Goal: Check status: Check status

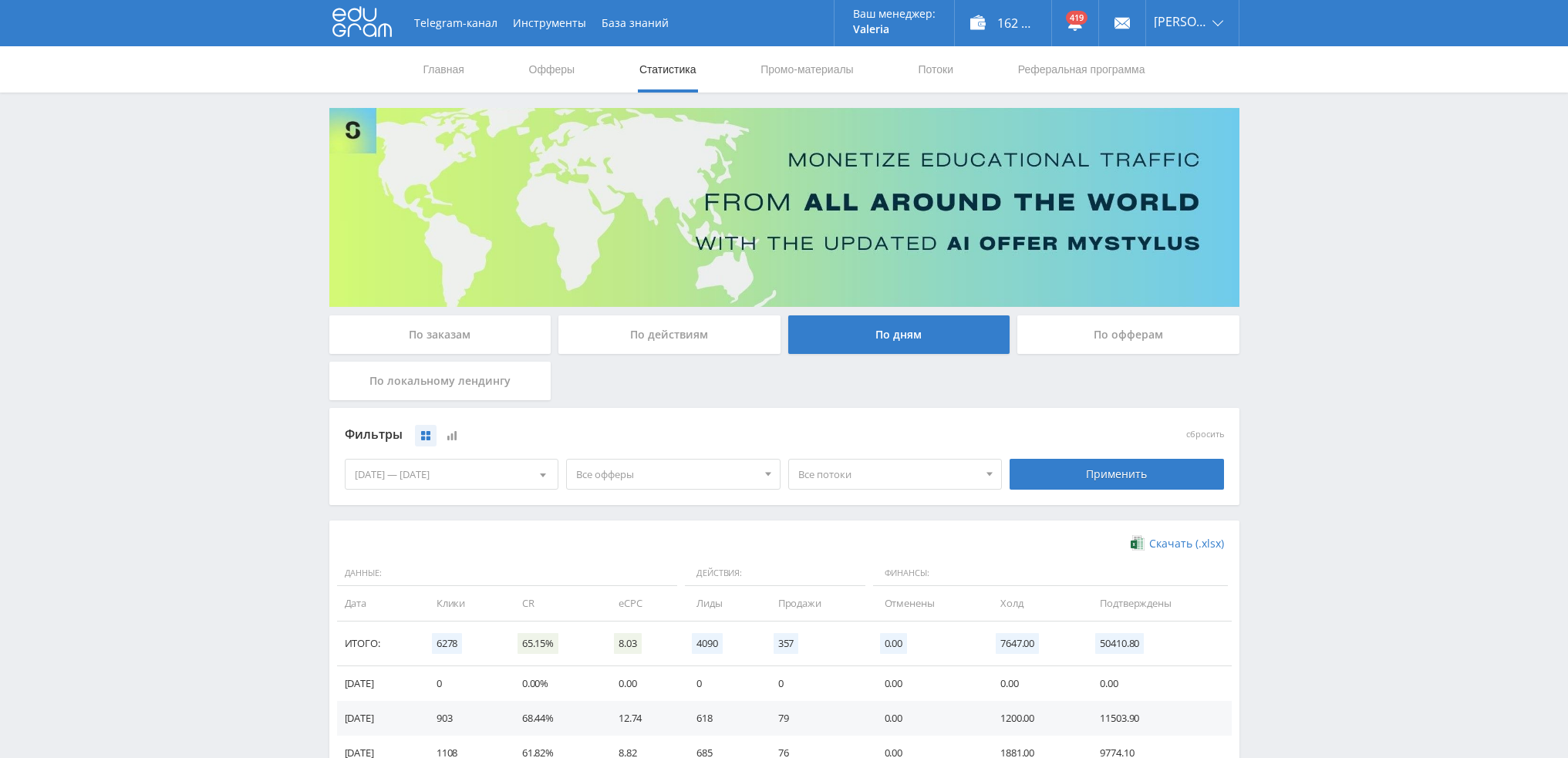
scroll to position [250, 0]
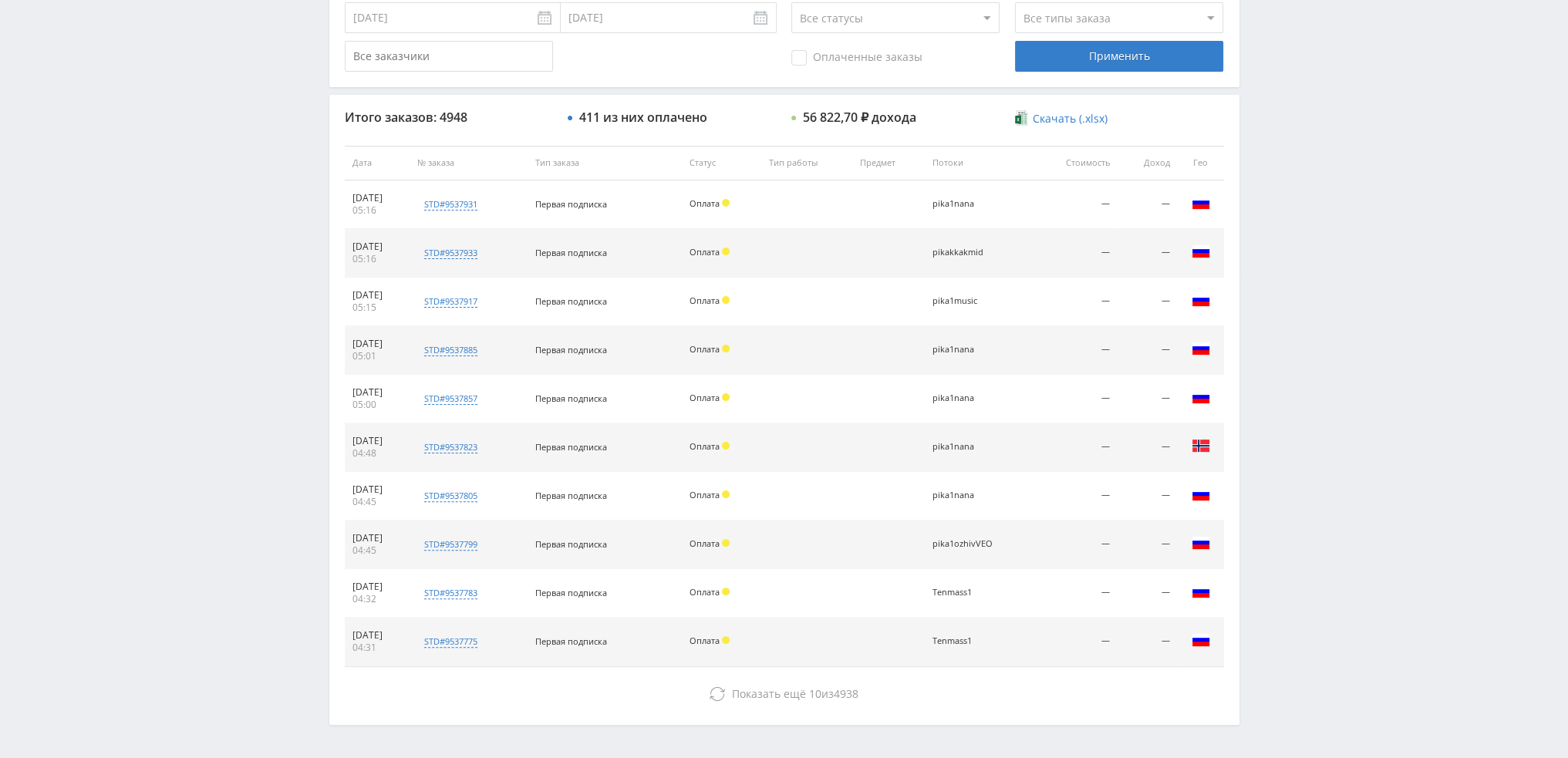
scroll to position [148, 0]
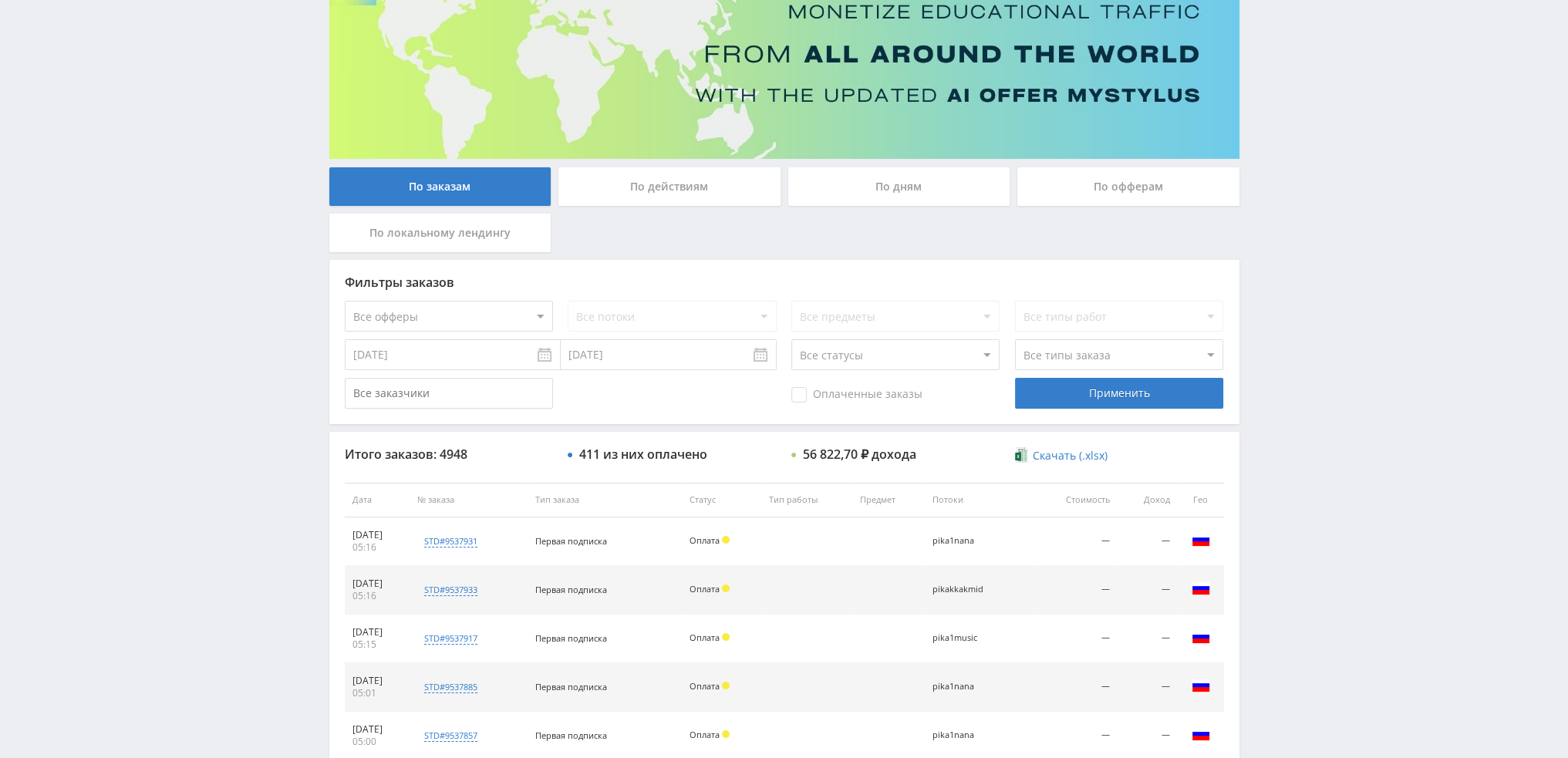
click at [880, 188] on div "По дням" at bounding box center [899, 187] width 222 height 39
click at [0, 0] on input "По дням" at bounding box center [0, 0] width 0 height 0
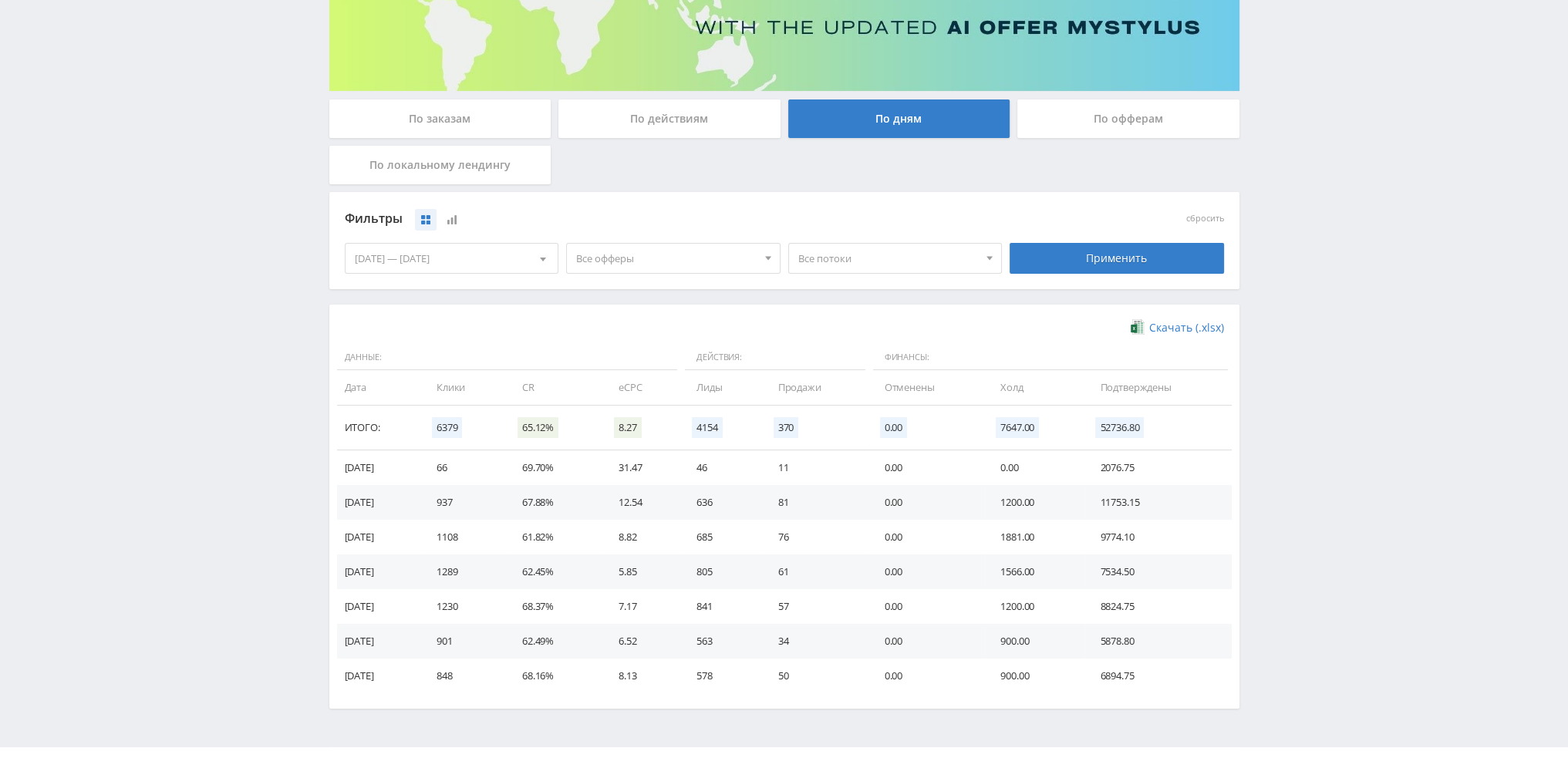
scroll to position [250, 0]
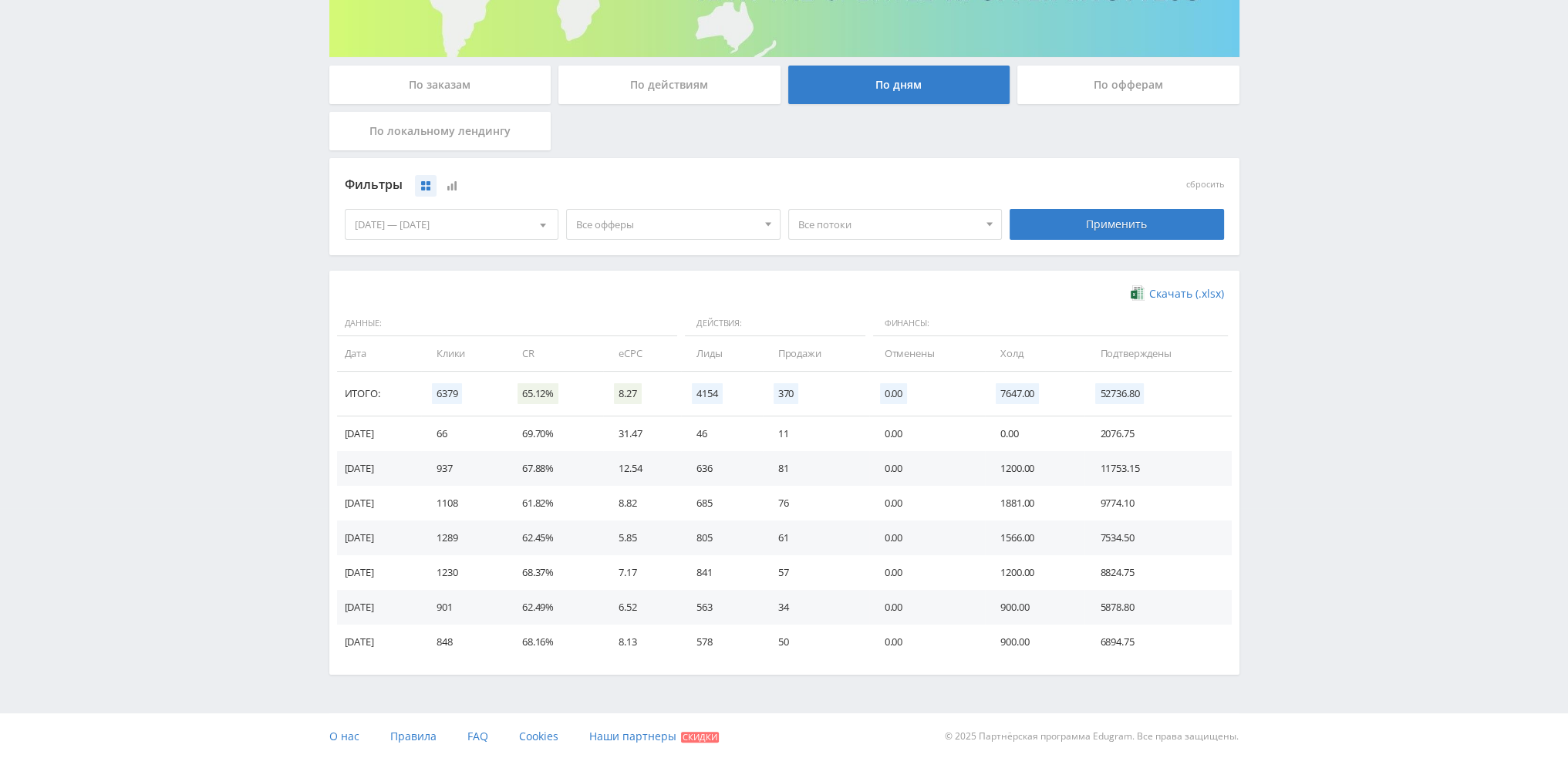
click at [628, 227] on span "Все офферы" at bounding box center [666, 225] width 181 height 29
click at [642, 390] on button "Study AI (RevShare)" at bounding box center [673, 385] width 213 height 22
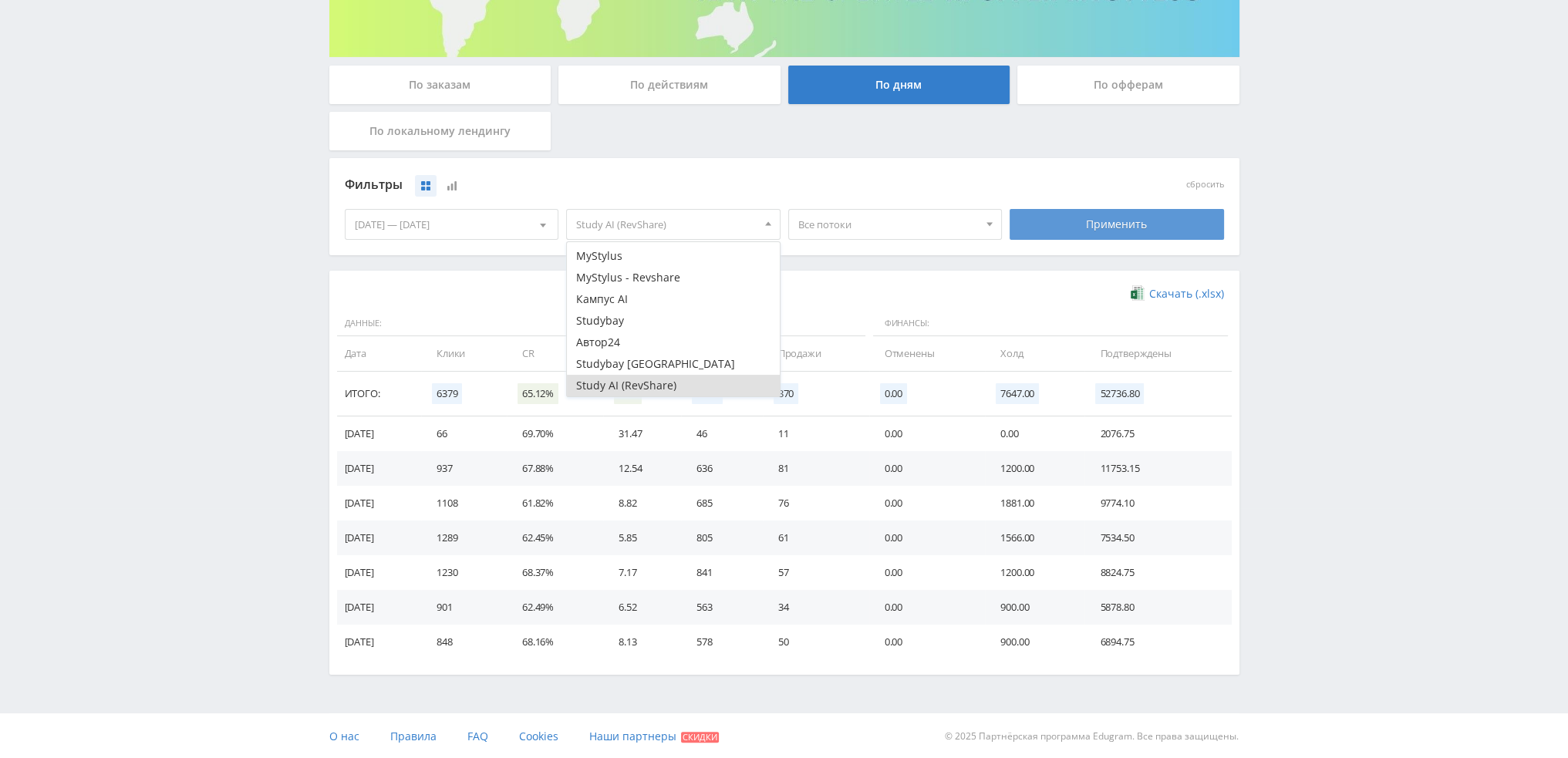
click at [1148, 212] on div "Применить" at bounding box center [1117, 225] width 214 height 31
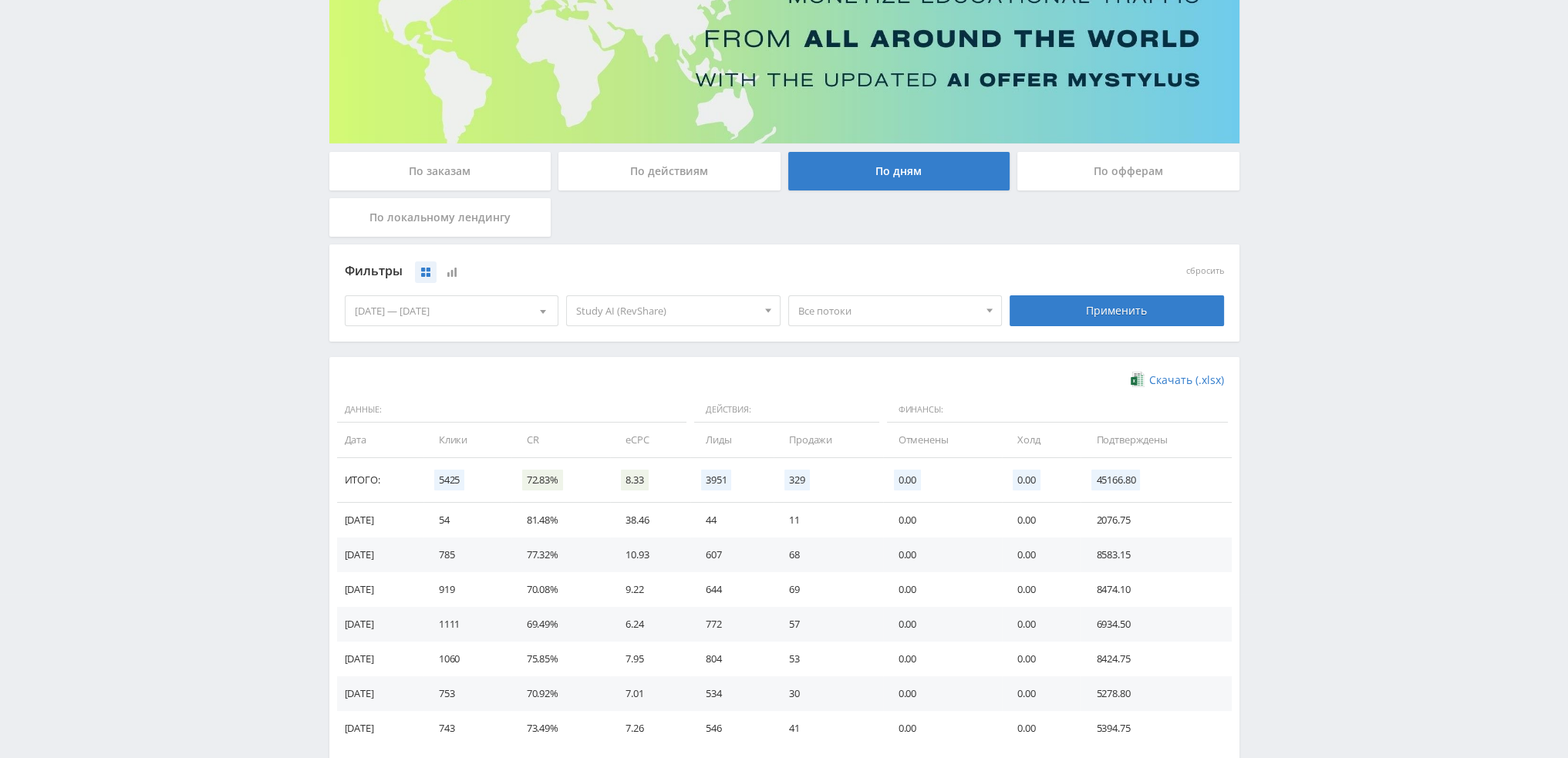
scroll to position [154, 0]
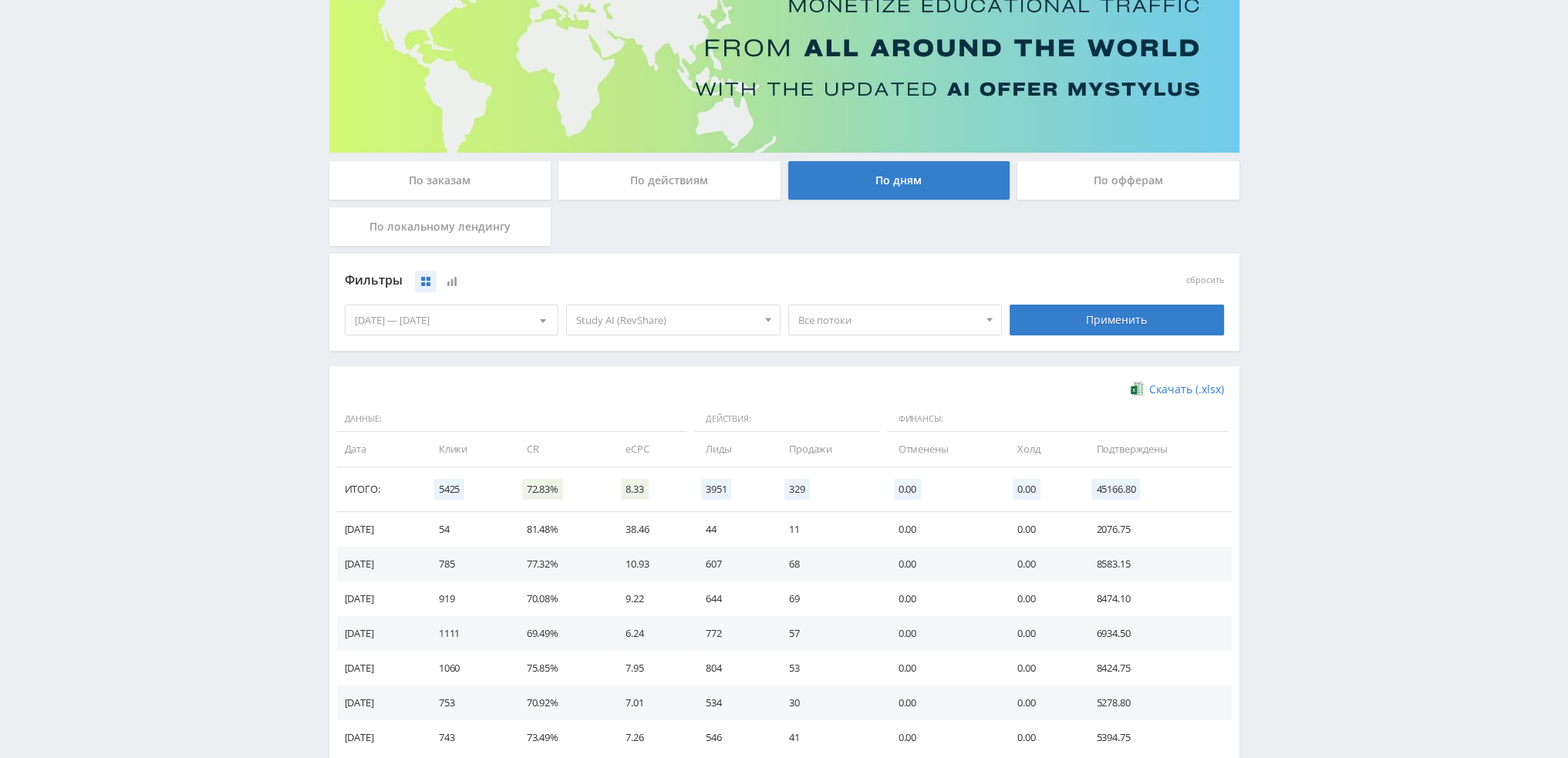
click at [833, 323] on span "Все потоки" at bounding box center [889, 320] width 181 height 29
click at [845, 441] on button "pika1nana" at bounding box center [896, 442] width 213 height 22
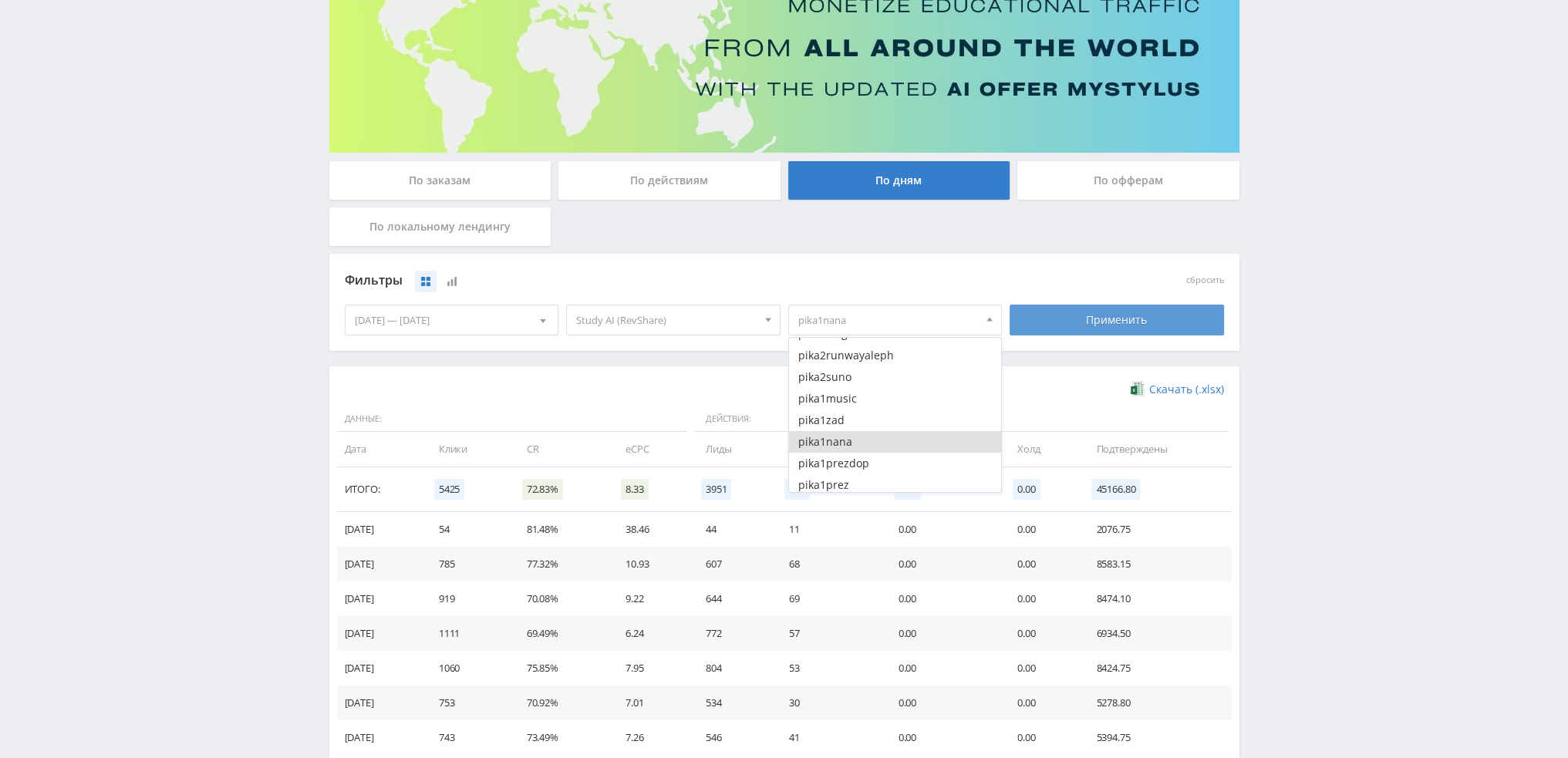
click at [1093, 330] on div "Применить" at bounding box center [1117, 321] width 214 height 31
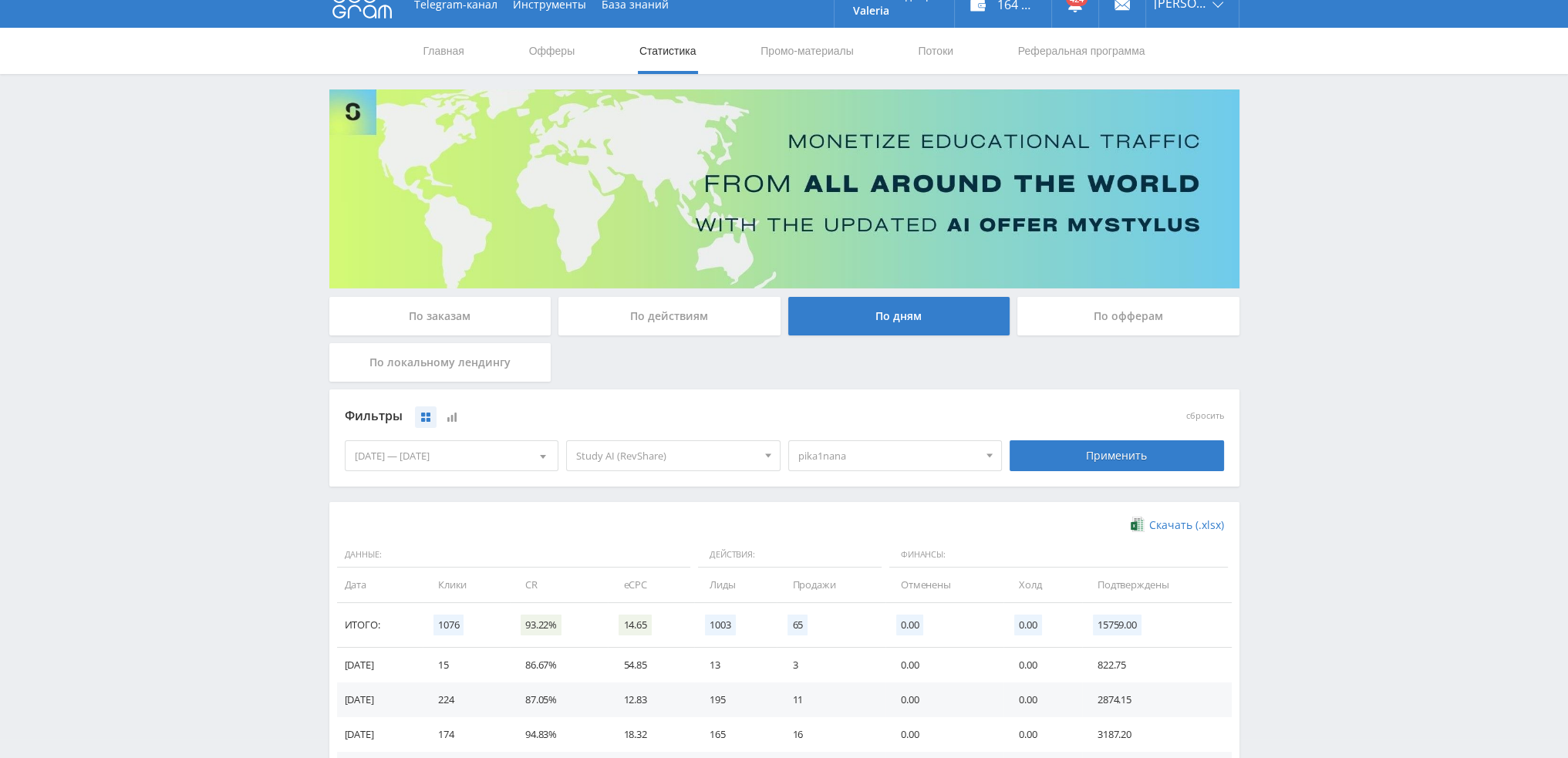
scroll to position [0, 0]
